Goal: Check status: Check status

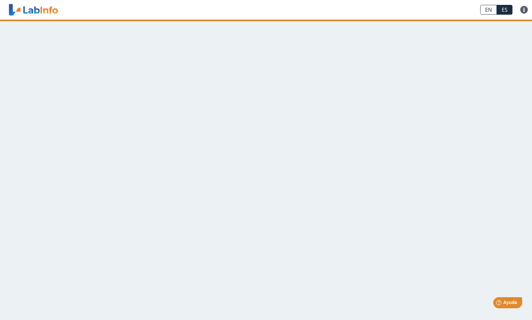
click at [490, 9] on link "EN" at bounding box center [488, 10] width 17 height 10
click at [267, 22] on router-outlet at bounding box center [266, 30] width 391 height 20
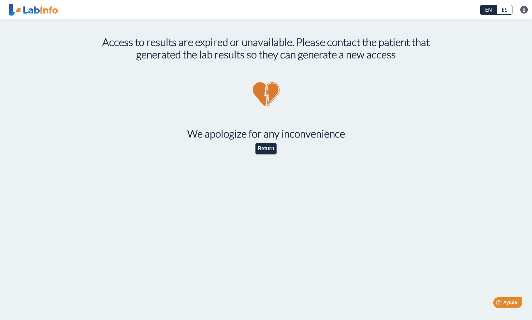
click at [270, 90] on h1 at bounding box center [265, 94] width 371 height 47
